Goal: Task Accomplishment & Management: Manage account settings

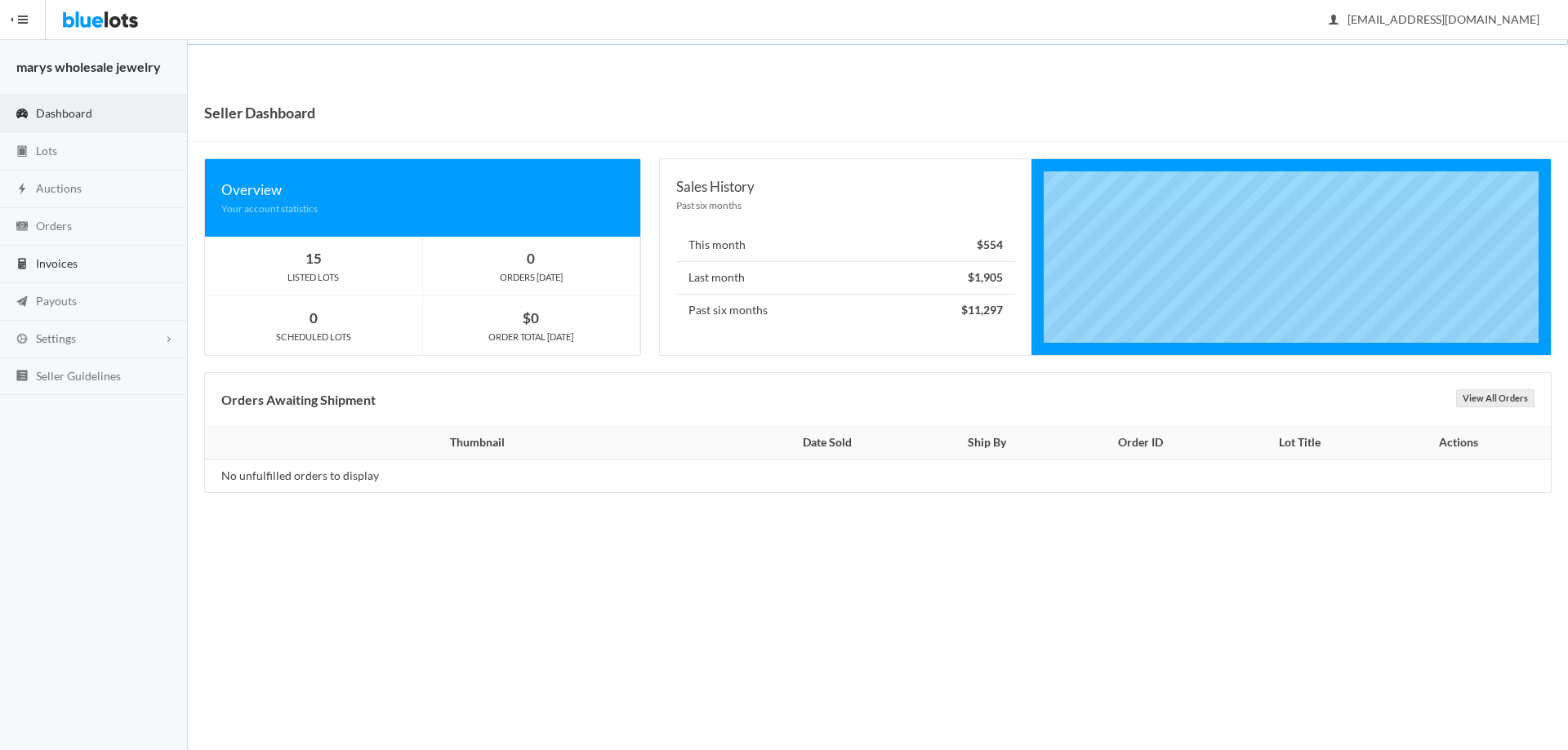
click at [113, 272] on link "Invoices" at bounding box center [94, 265] width 188 height 38
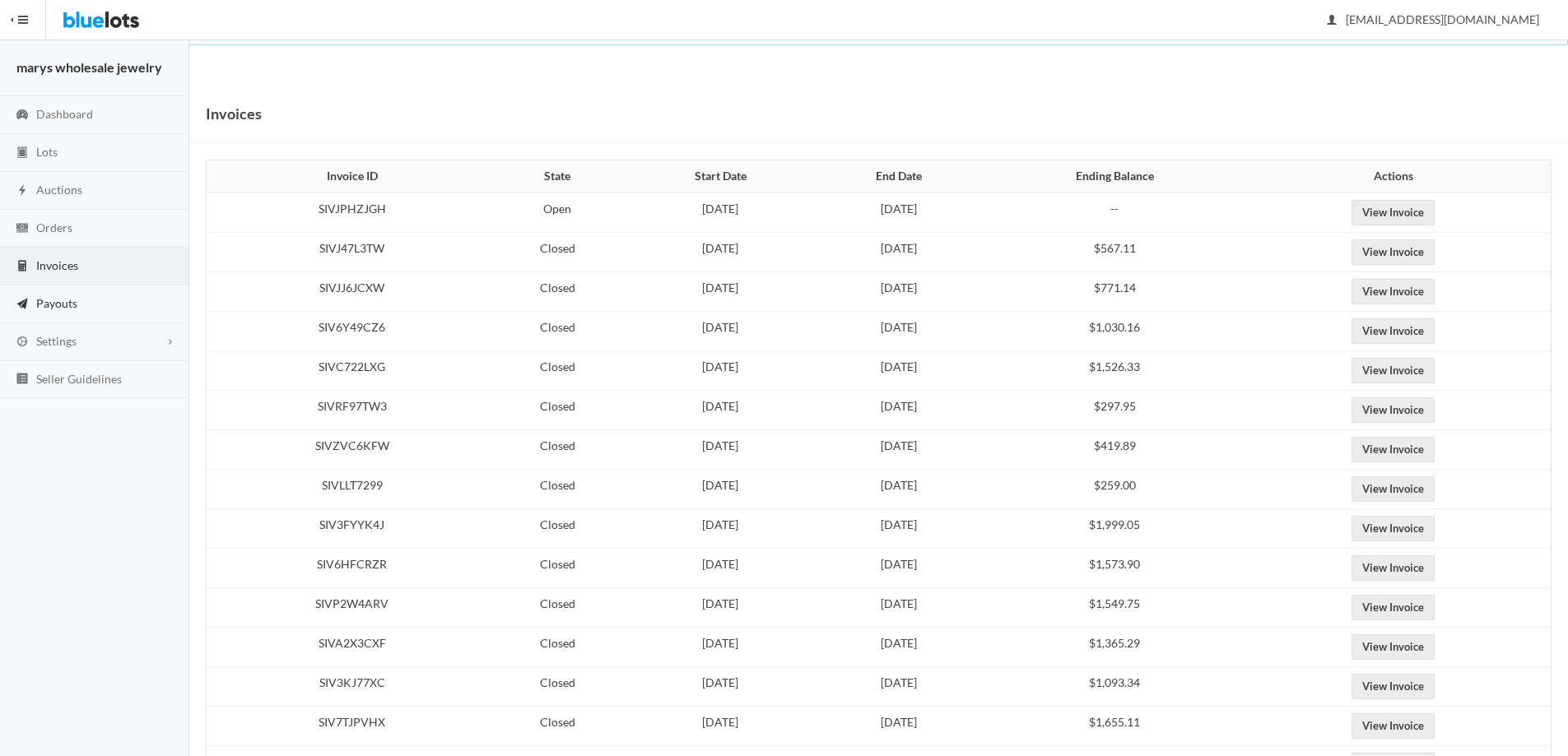
click at [64, 308] on span "Payouts" at bounding box center [56, 303] width 41 height 14
